Goal: Book appointment/travel/reservation

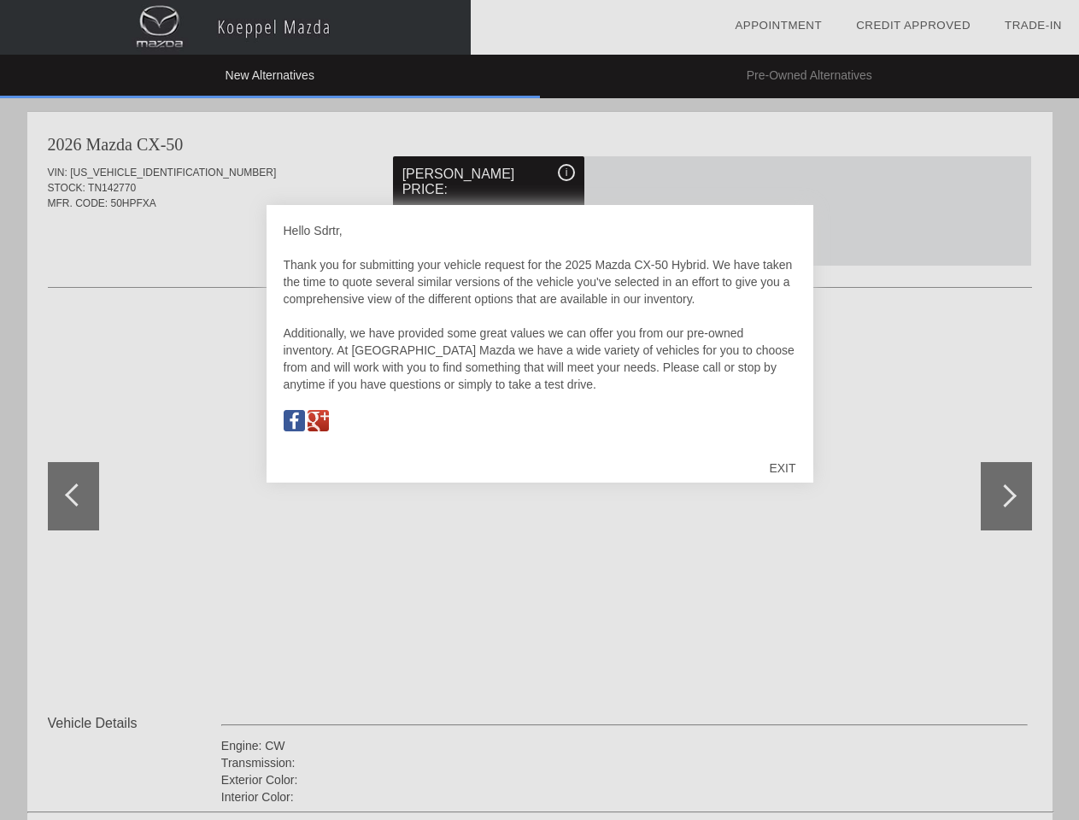
click at [778, 26] on link "Appointment" at bounding box center [778, 25] width 87 height 13
